Goal: Task Accomplishment & Management: Manage account settings

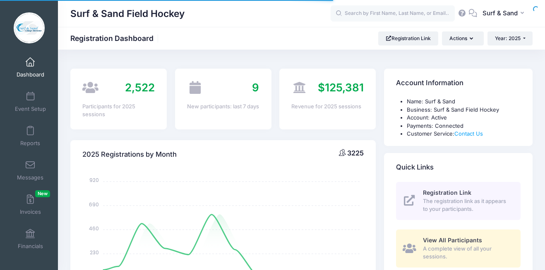
select select
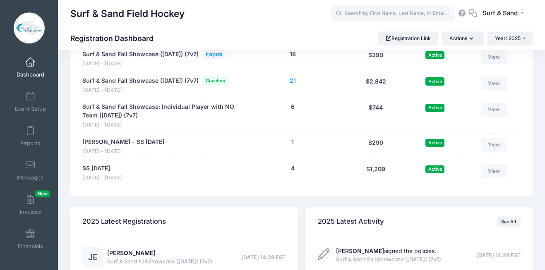
scroll to position [1881, 0]
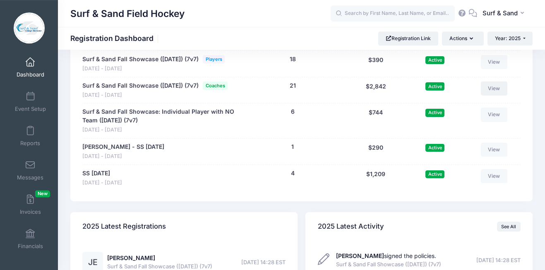
click at [493, 96] on link "View" at bounding box center [494, 88] width 26 height 14
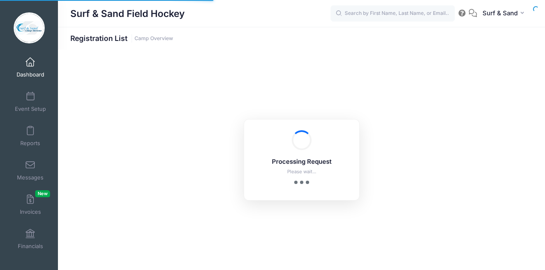
select select "10"
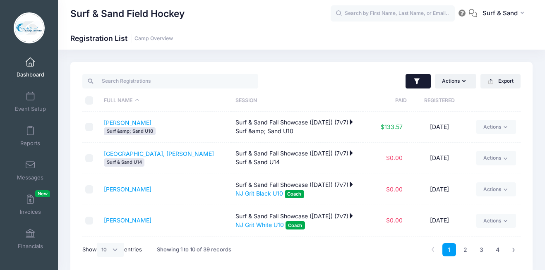
click at [416, 83] on icon "button" at bounding box center [416, 81] width 5 height 6
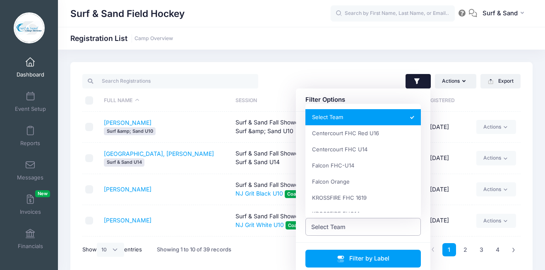
click at [354, 229] on span "Select Team" at bounding box center [363, 227] width 116 height 18
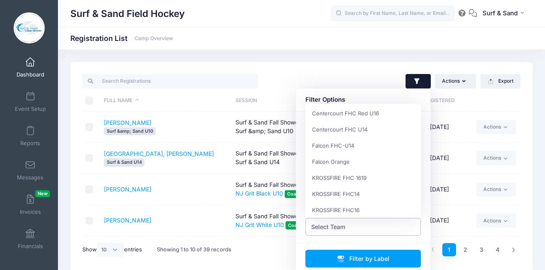
scroll to position [13, 0]
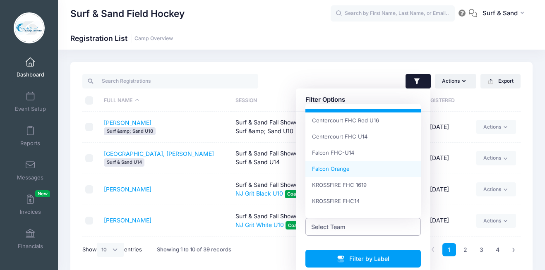
select select "Falcon Orange"
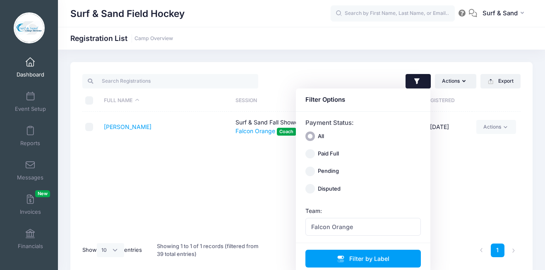
click at [230, 176] on div "Full Name Session Paid Registered [PERSON_NAME] & Sand Fall Showcase ([DATE]) (…" at bounding box center [301, 174] width 438 height 125
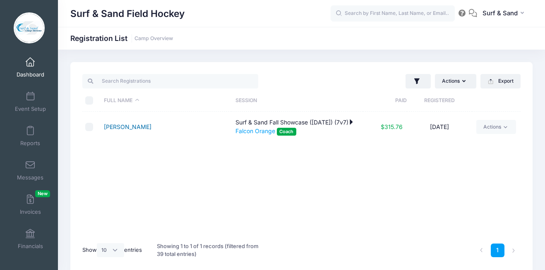
click at [137, 129] on link "[PERSON_NAME]" at bounding box center [128, 126] width 48 height 7
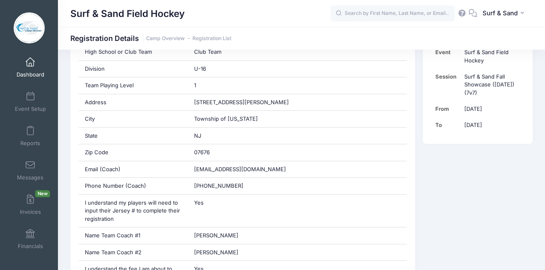
scroll to position [122, 0]
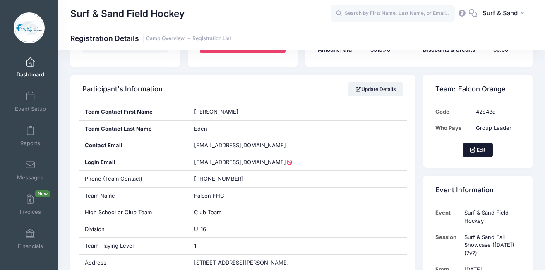
click at [483, 148] on button "Edit" at bounding box center [478, 150] width 30 height 14
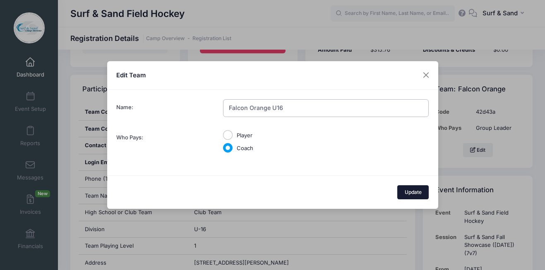
type input "Falcon Orange U16"
click at [414, 195] on button "Update" at bounding box center [412, 192] width 31 height 14
